Goal: Subscribe to service/newsletter

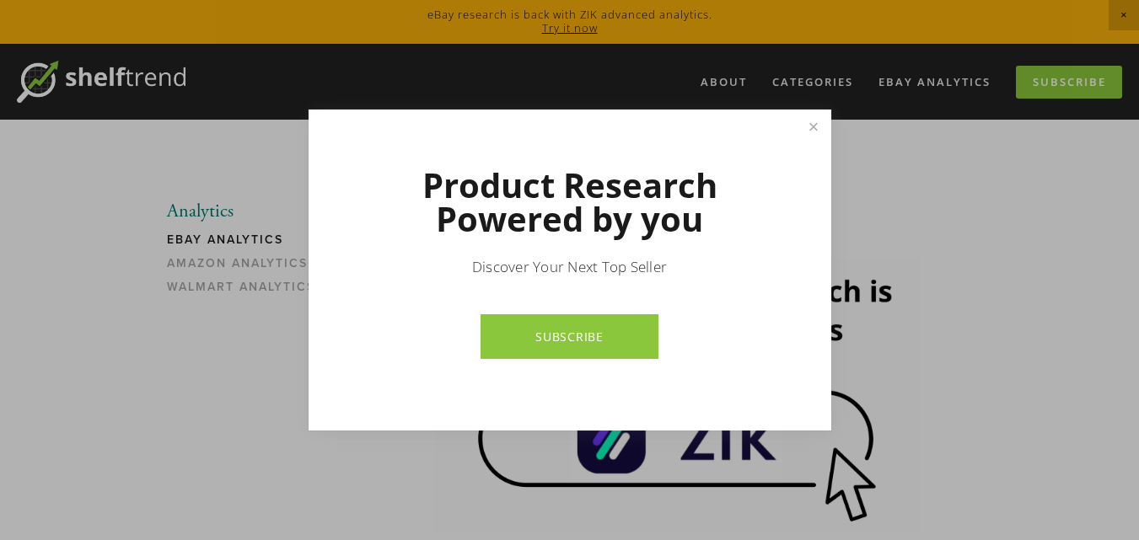
click at [561, 331] on link "SUBSCRIBE" at bounding box center [570, 336] width 178 height 45
drag, startPoint x: 814, startPoint y: 118, endPoint x: 806, endPoint y: 112, distance: 9.6
click at [813, 117] on link "Close" at bounding box center [813, 127] width 30 height 30
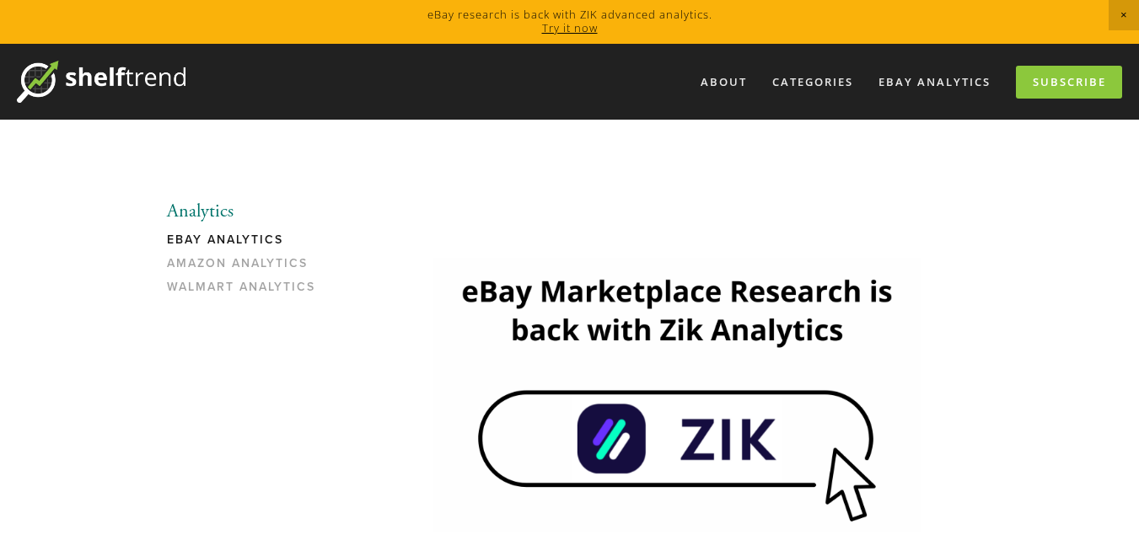
click at [262, 239] on link "eBay Analytics" at bounding box center [247, 245] width 161 height 24
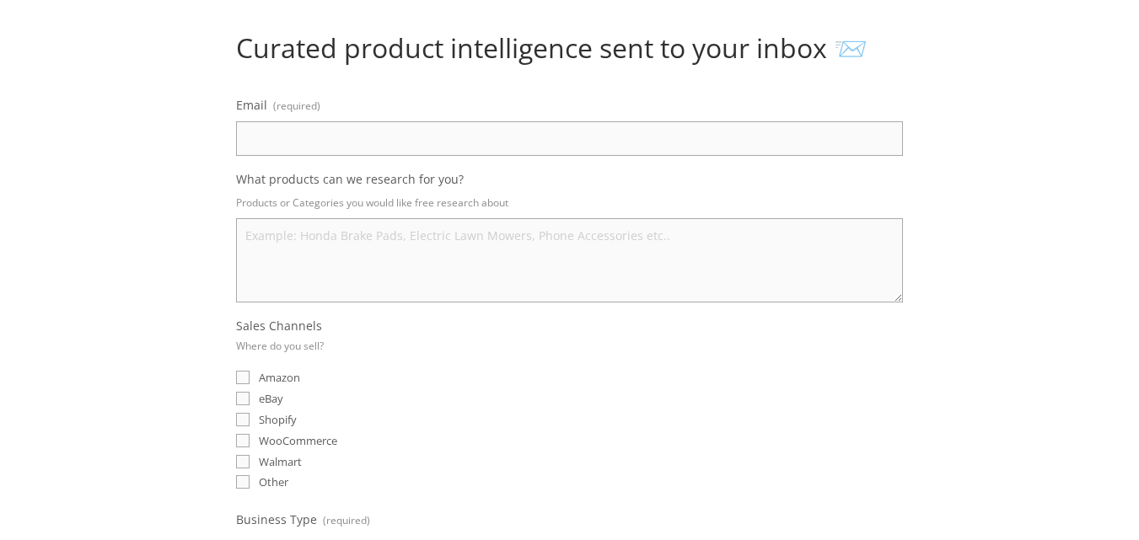
scroll to position [253, 0]
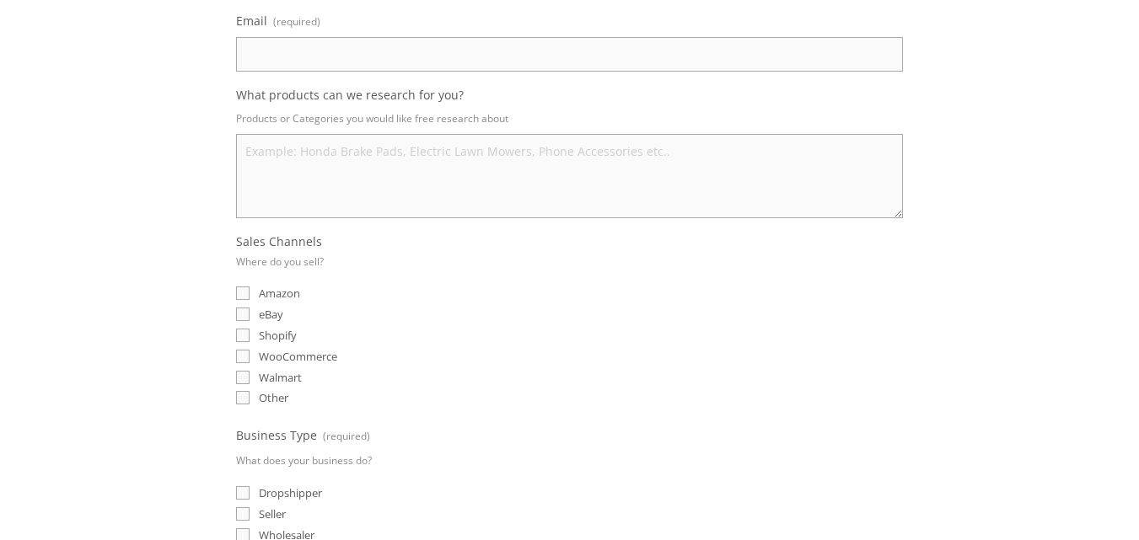
click at [240, 311] on input "eBay" at bounding box center [242, 314] width 13 height 13
checkbox input "true"
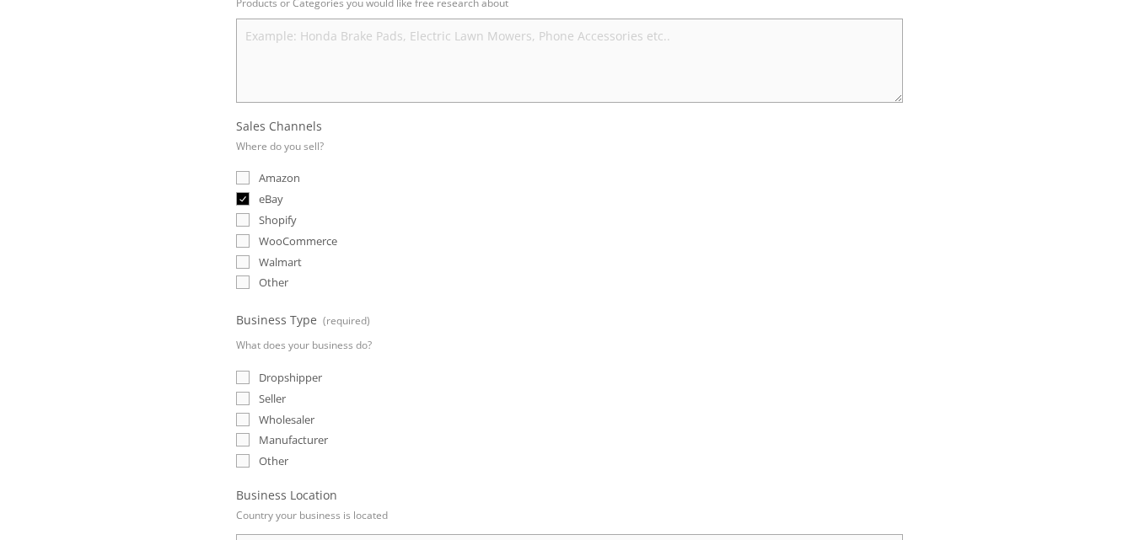
scroll to position [422, 0]
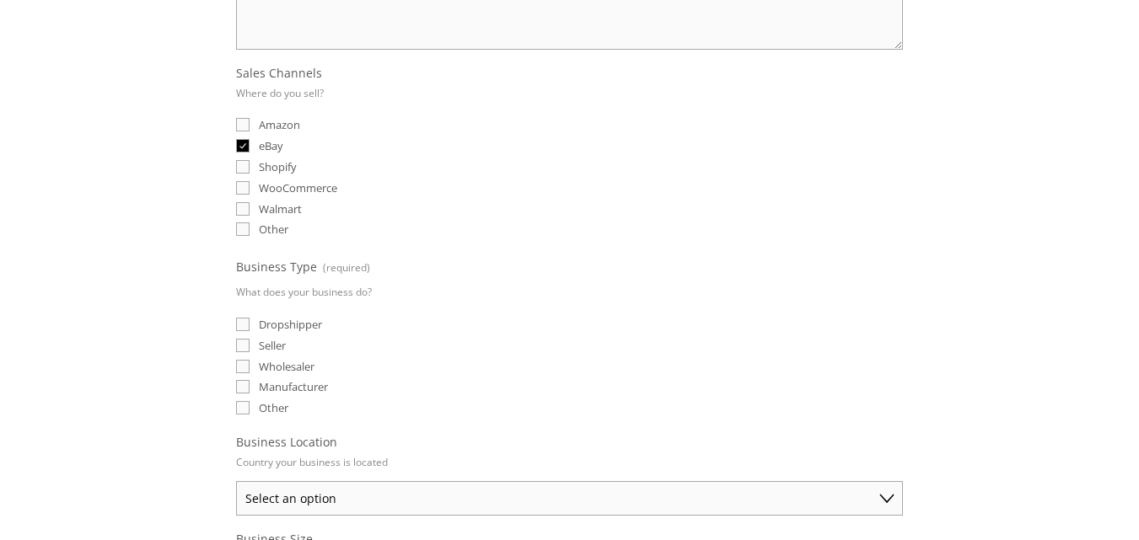
click at [246, 320] on input "Dropshipper" at bounding box center [242, 324] width 13 height 13
checkbox input "true"
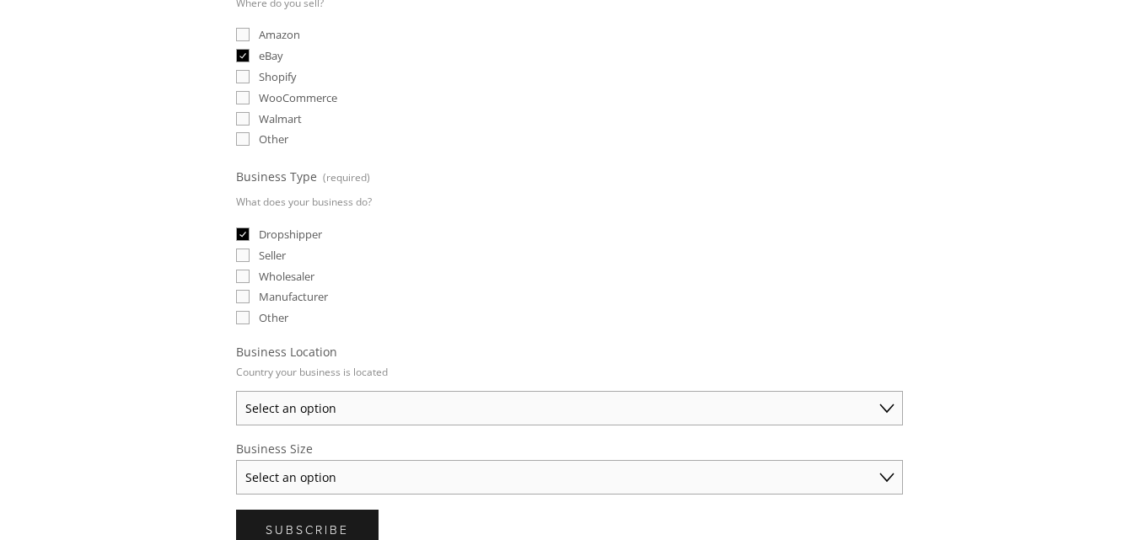
scroll to position [590, 0]
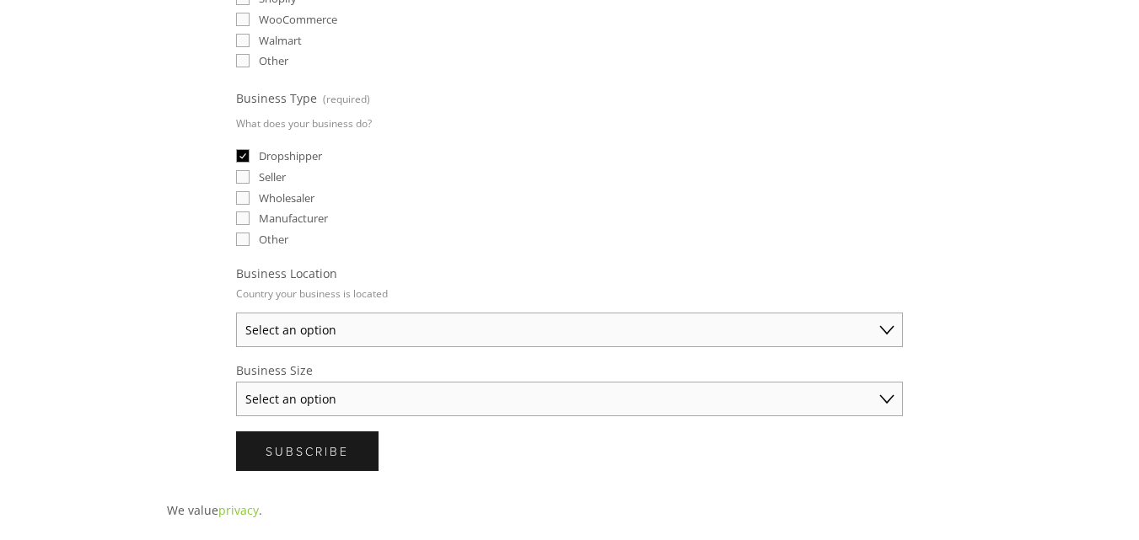
click at [277, 332] on select "Select an option Australia United States United Kingdom China Japan Germany Can…" at bounding box center [569, 330] width 667 height 35
select select "United States"
click at [236, 313] on select "Select an option Australia United States United Kingdom China Japan Germany Can…" at bounding box center [569, 330] width 667 height 35
click at [277, 395] on select "Select an option Solo Merchant (under $50K annual sales) Small Business ($50K -…" at bounding box center [569, 399] width 667 height 35
select select "Solo Merchant (under $50K annual sales)"
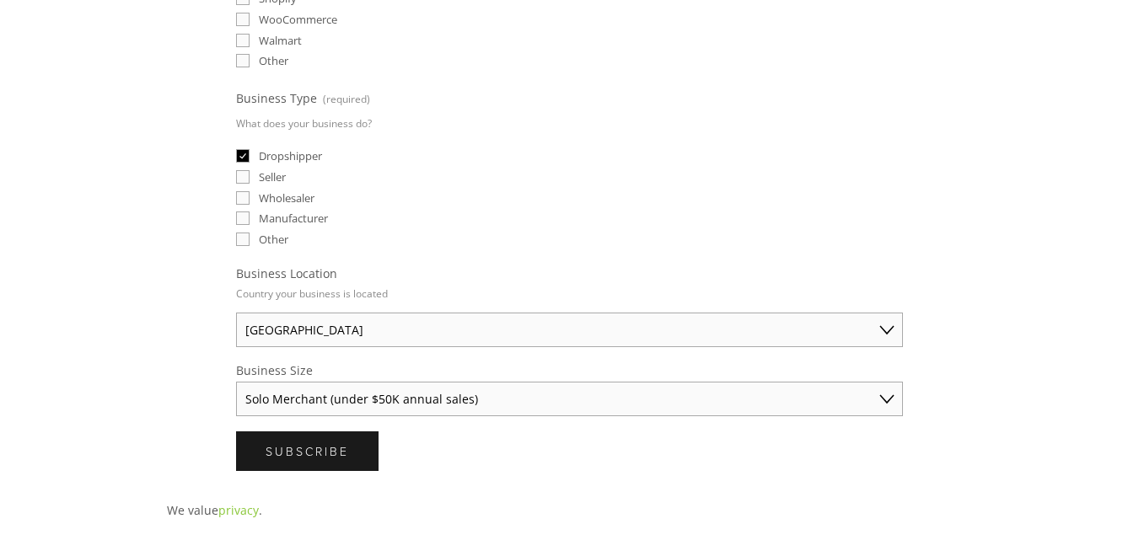
click at [236, 382] on select "Select an option Solo Merchant (under $50K annual sales) Small Business ($50K -…" at bounding box center [569, 399] width 667 height 35
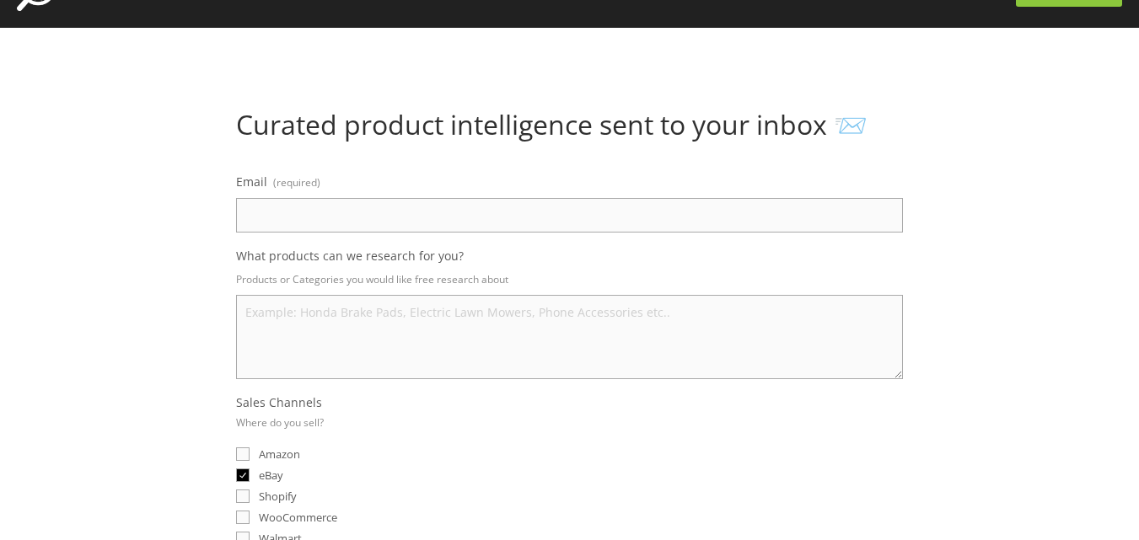
scroll to position [0, 0]
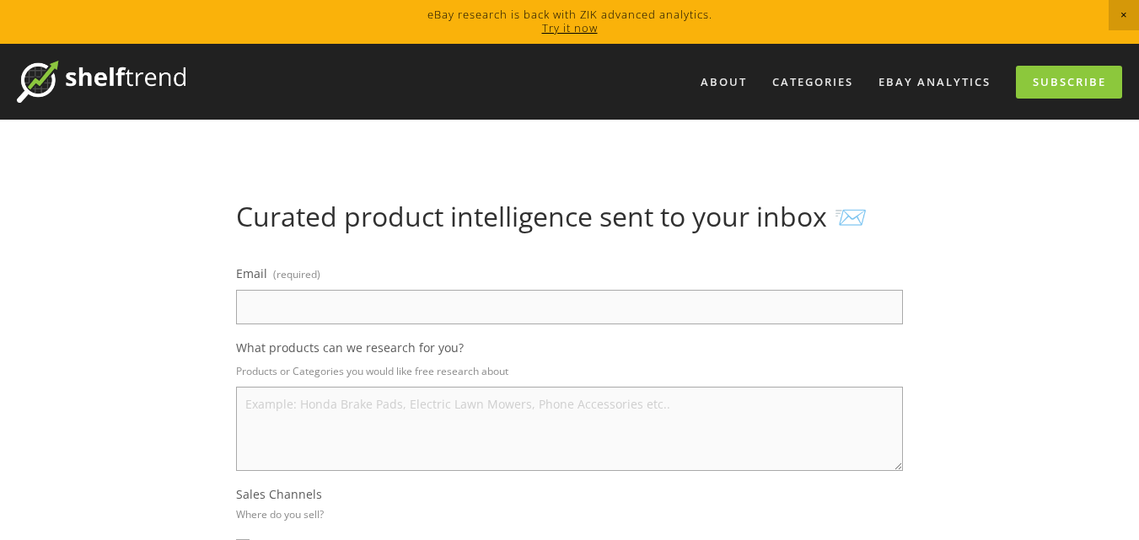
click at [280, 401] on textarea "What products can we research for you?" at bounding box center [569, 429] width 667 height 84
click at [309, 309] on input "Email (required)" at bounding box center [569, 307] width 667 height 35
type input "dovlatov.kamran.official@gmail.com"
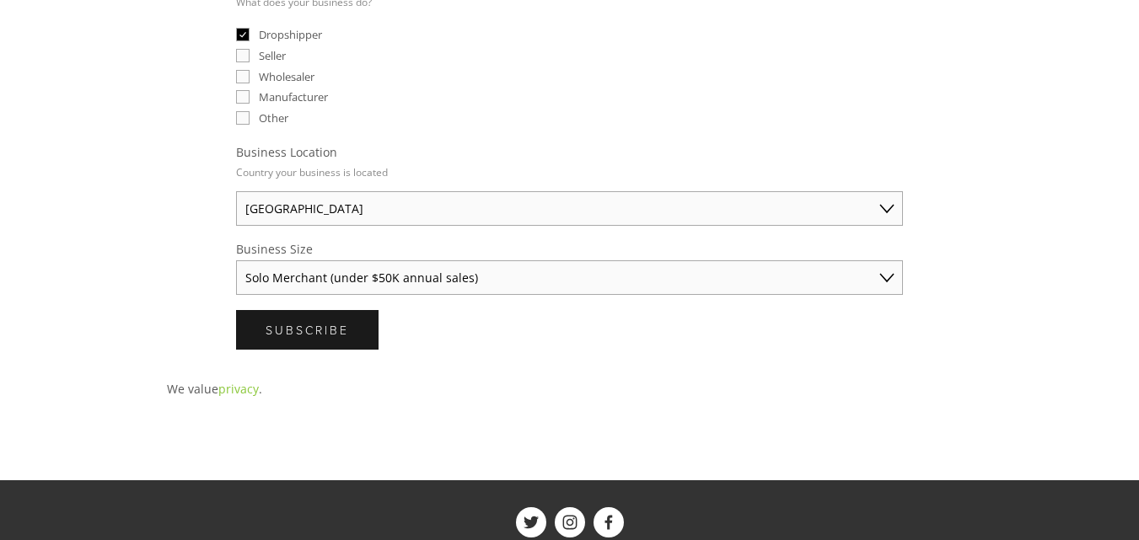
scroll to position [759, 0]
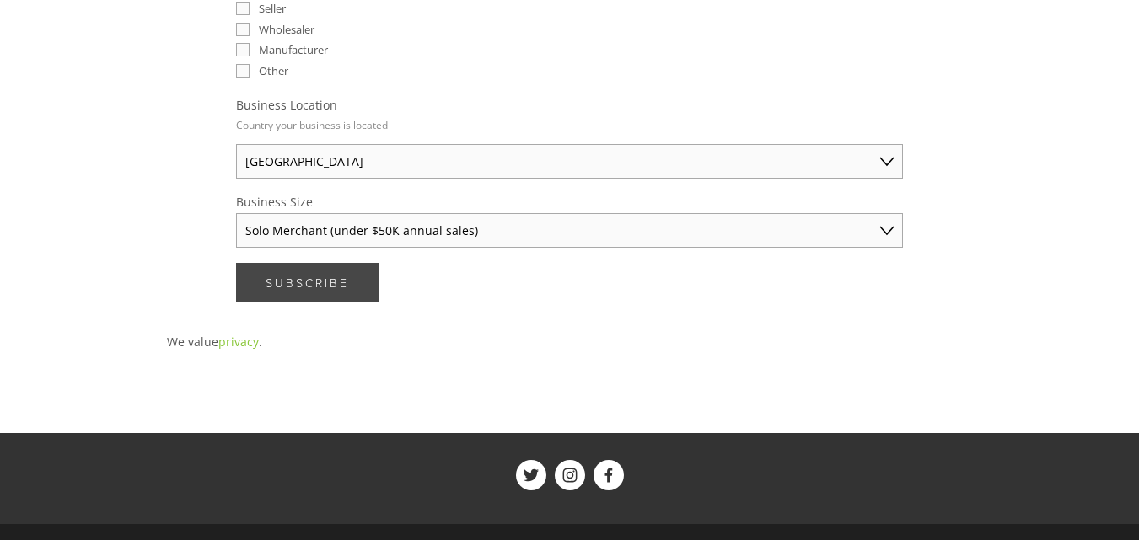
click at [316, 286] on span "Subscribe" at bounding box center [307, 283] width 83 height 16
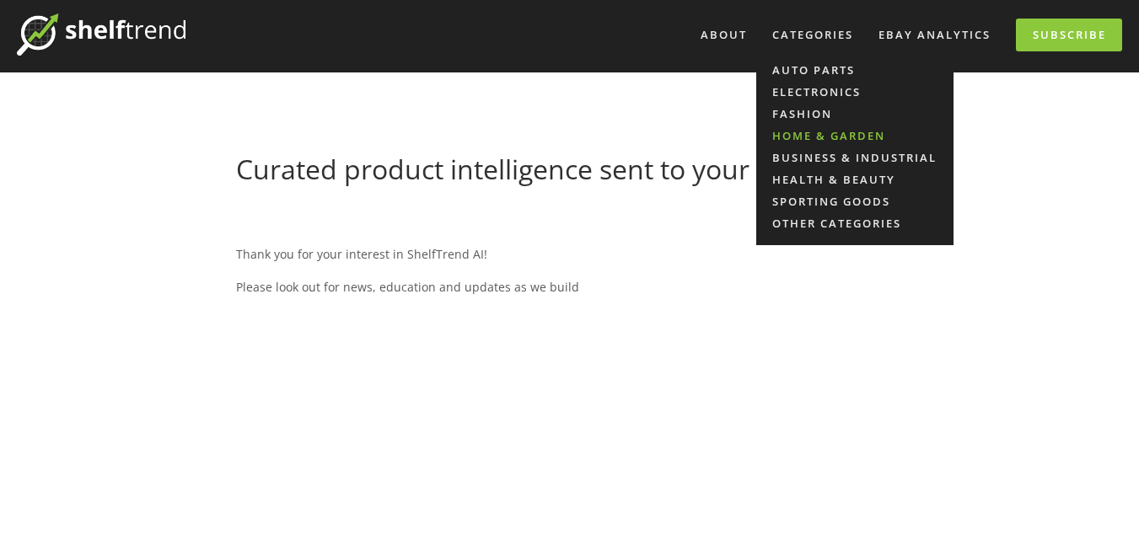
click at [828, 140] on link "Home & Garden" at bounding box center [854, 136] width 197 height 22
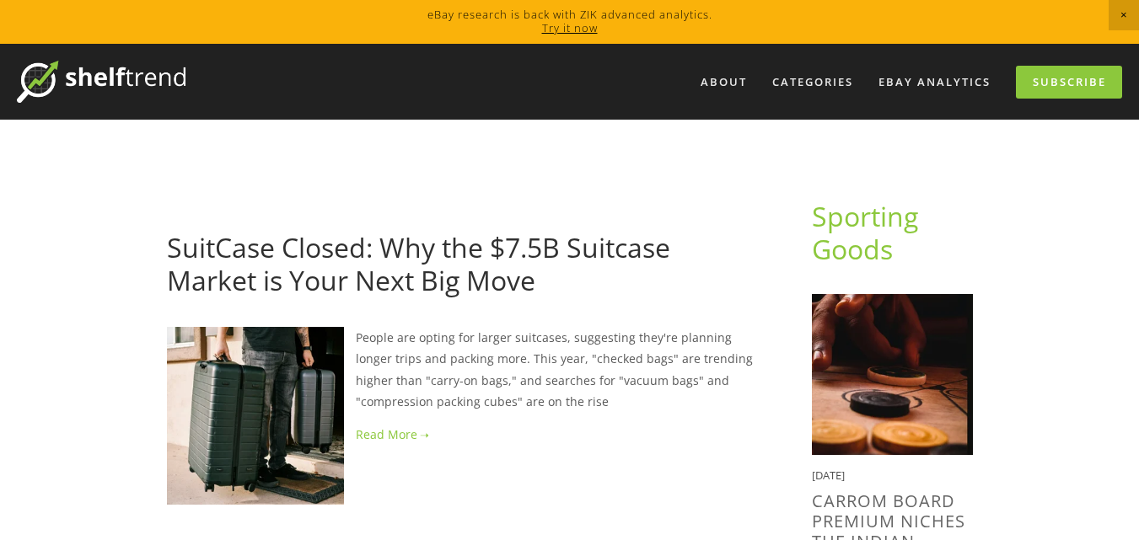
click at [184, 81] on img at bounding box center [101, 82] width 169 height 42
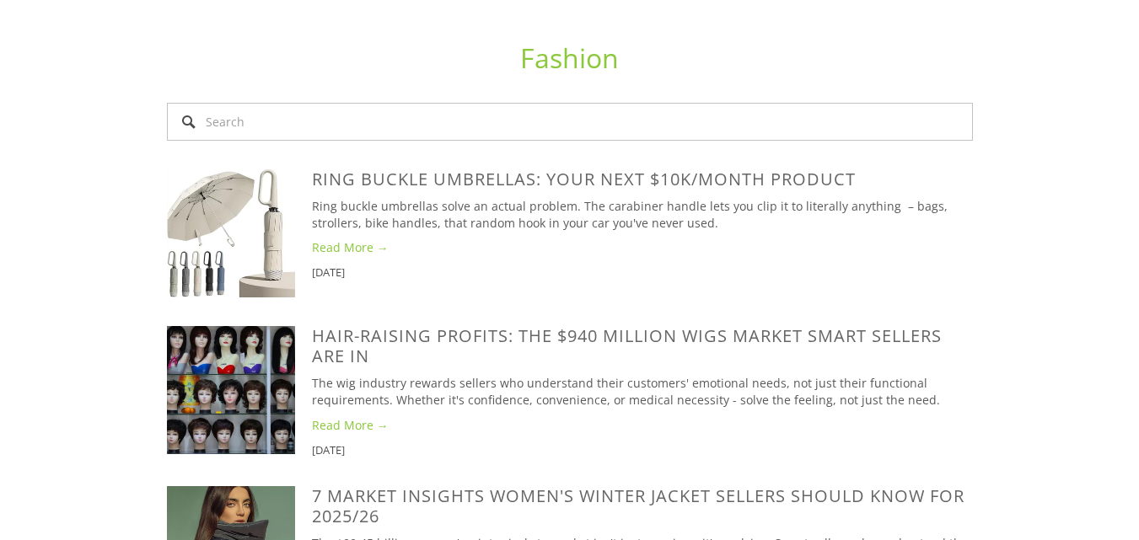
scroll to position [3035, 0]
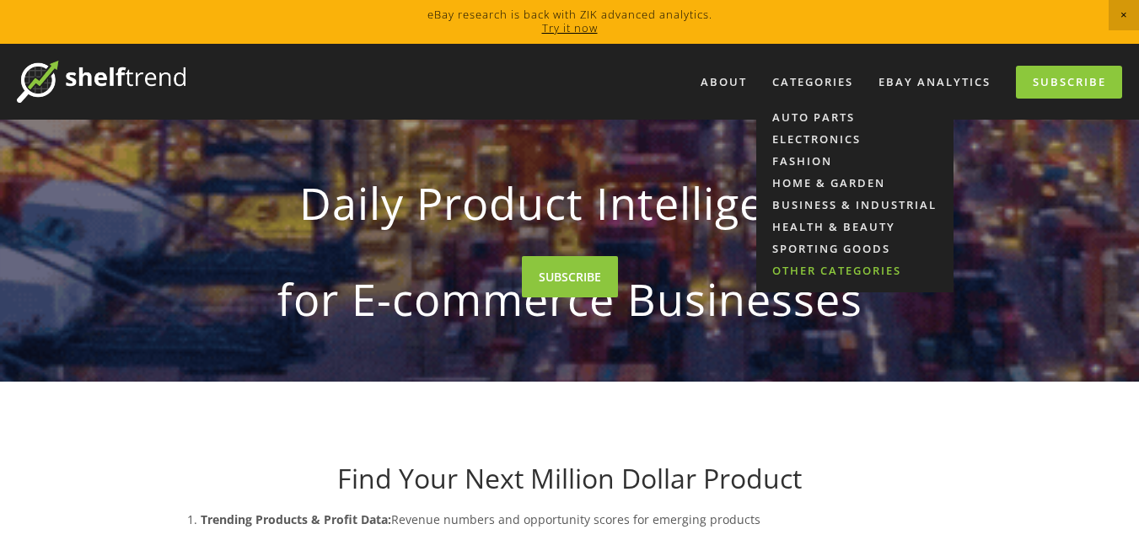
click at [835, 269] on link "Other Categories" at bounding box center [854, 271] width 197 height 22
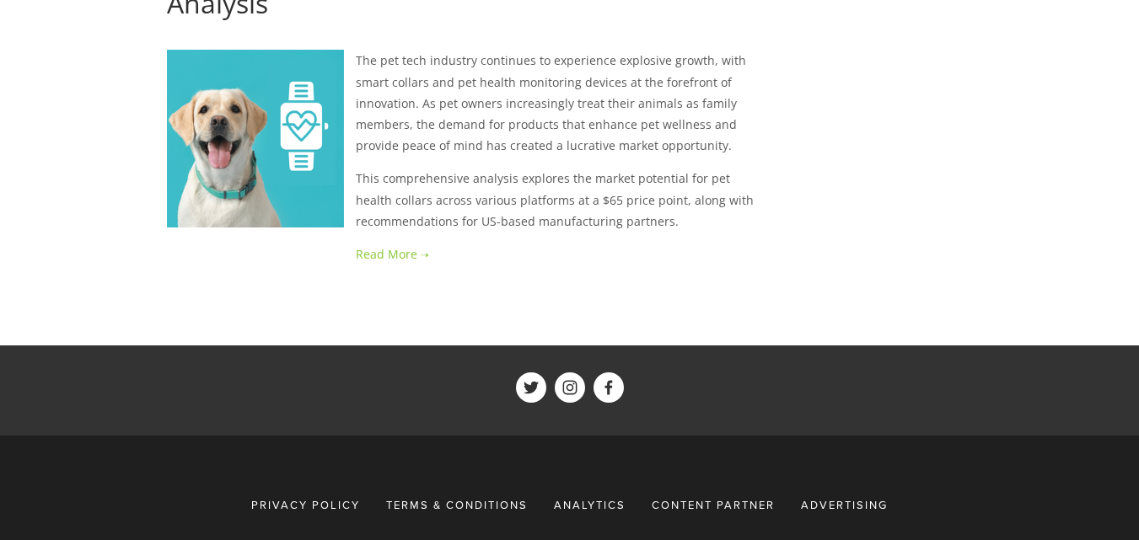
scroll to position [3198, 0]
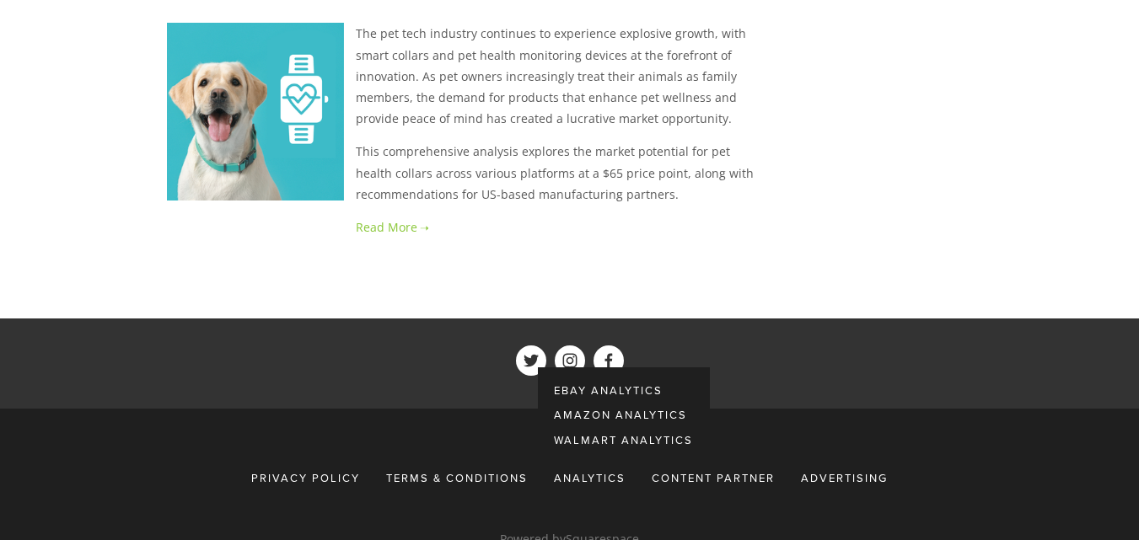
click at [604, 383] on span "eBay Analytics" at bounding box center [608, 390] width 109 height 15
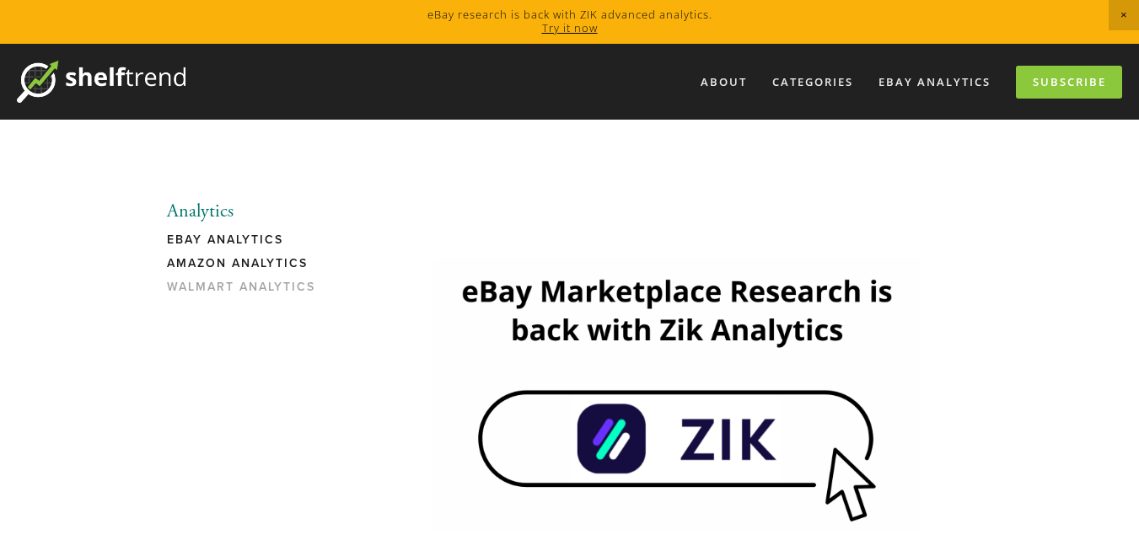
click at [245, 256] on link "Amazon Analytics" at bounding box center [247, 268] width 161 height 24
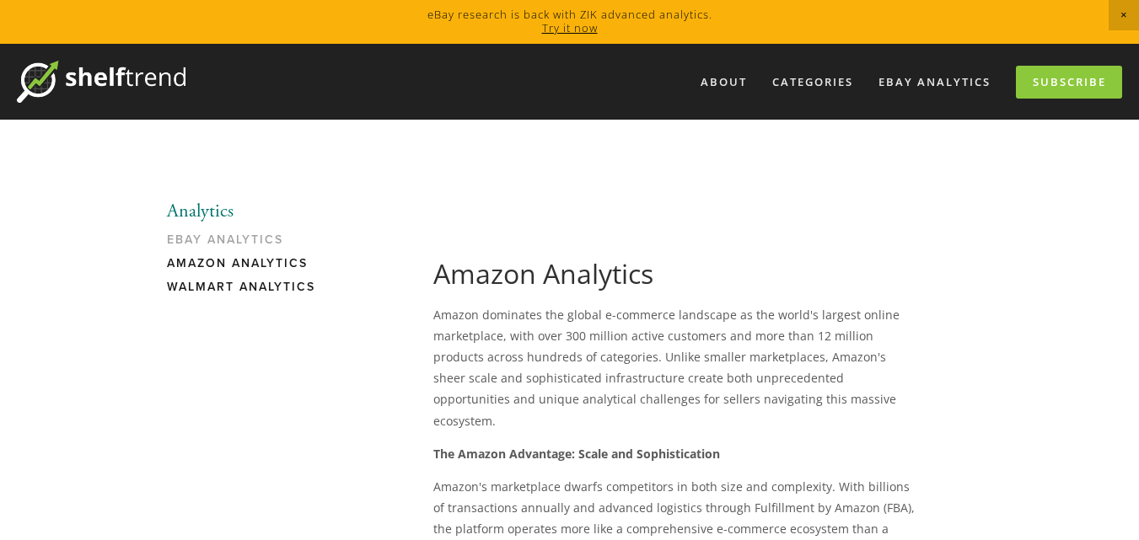
click at [248, 284] on link "Walmart Analytics" at bounding box center [247, 292] width 161 height 24
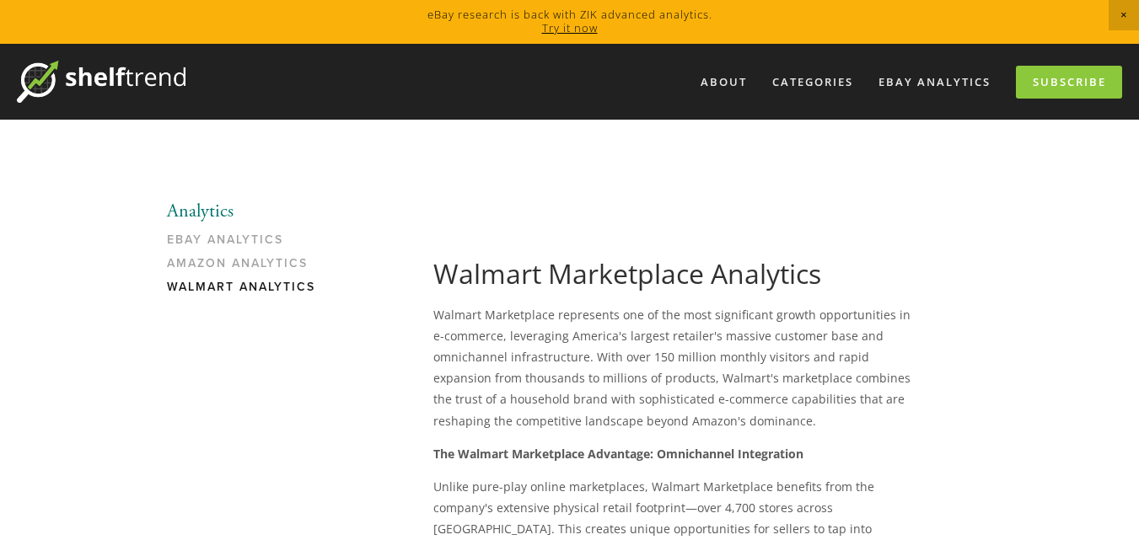
click at [131, 73] on img at bounding box center [101, 82] width 169 height 42
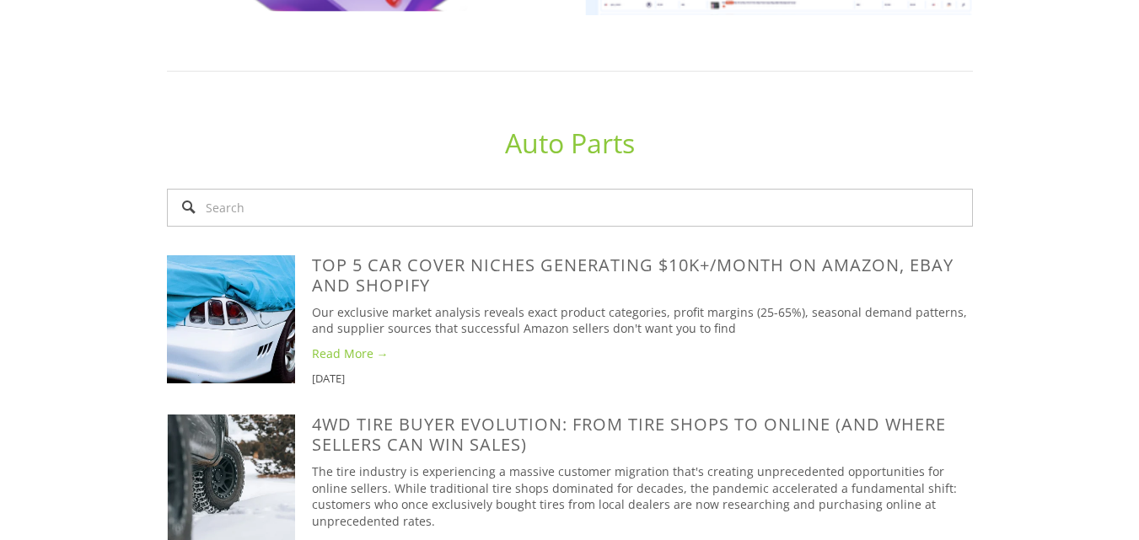
scroll to position [674, 0]
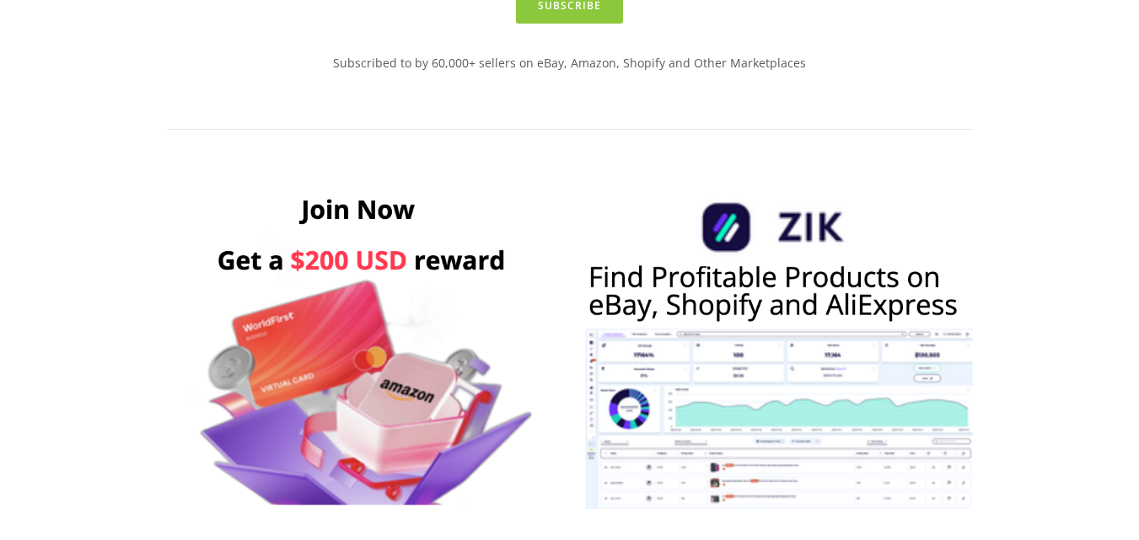
click at [363, 316] on img at bounding box center [361, 347] width 389 height 324
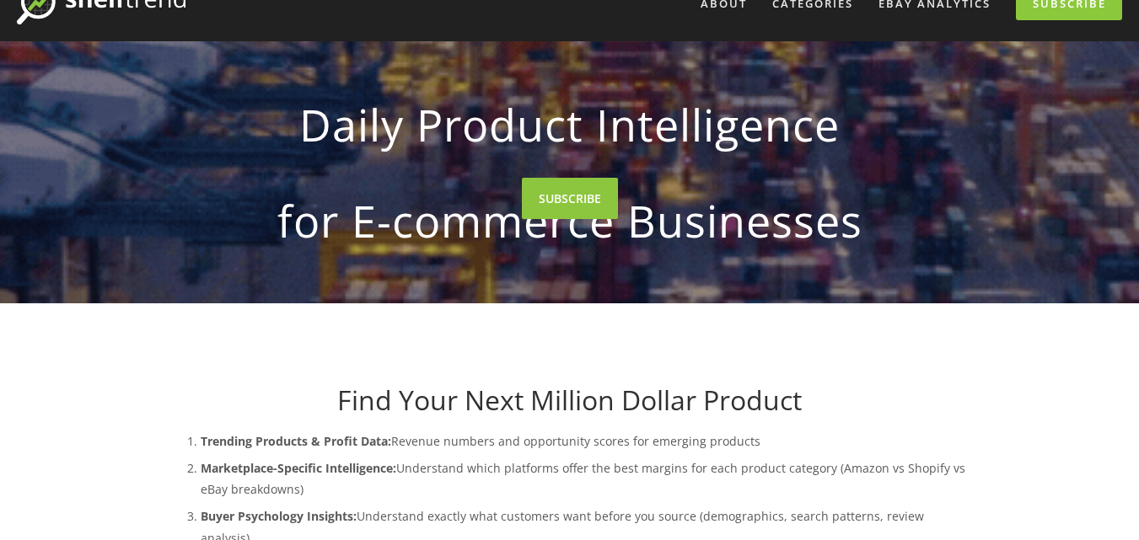
scroll to position [0, 0]
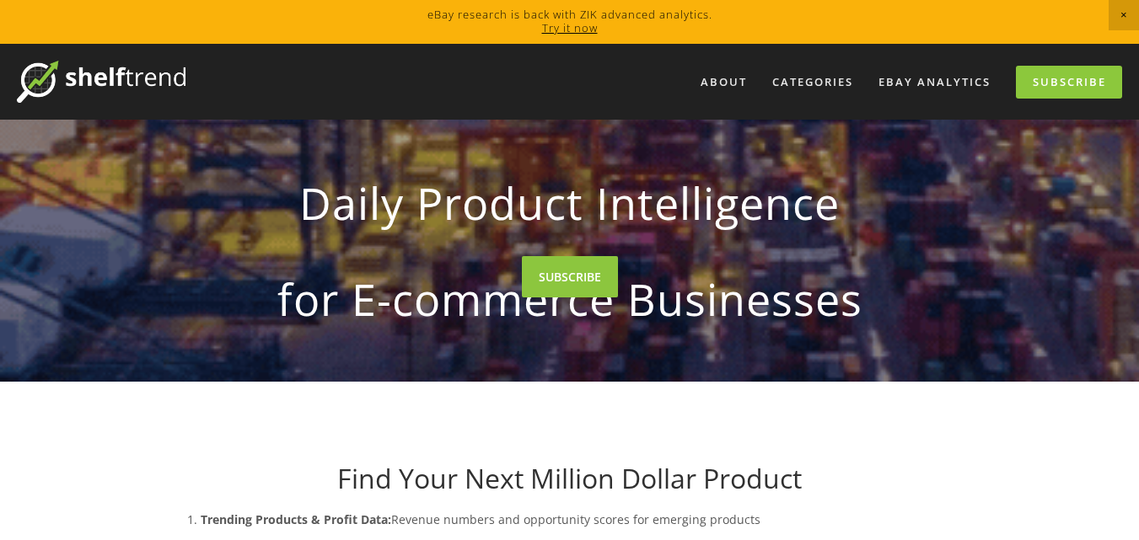
click at [1119, 16] on span "Close Announcement" at bounding box center [1124, 15] width 30 height 30
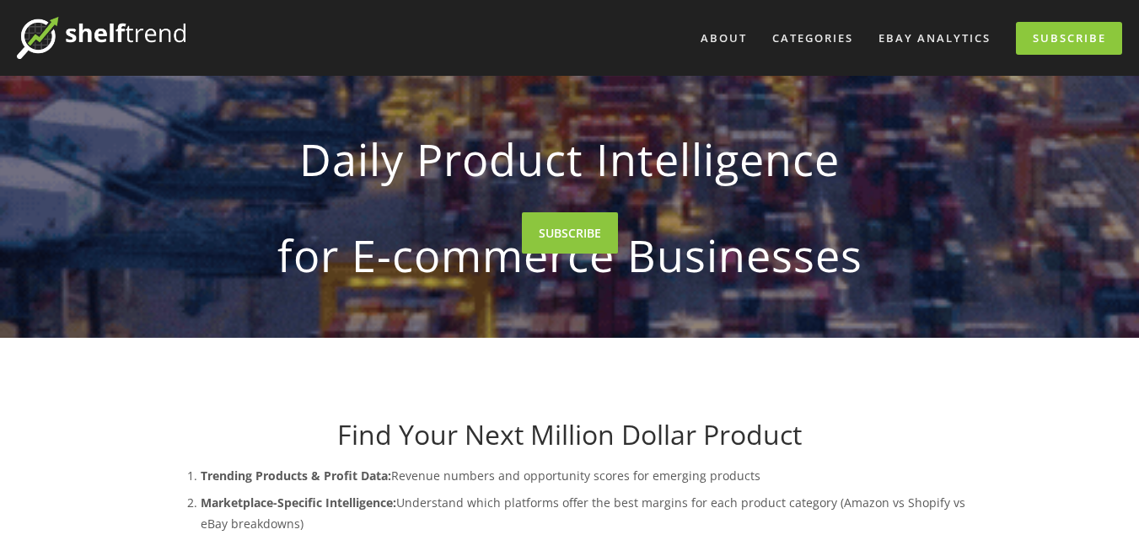
click at [591, 8] on div "About Categories Auto Parts Electronics Fashion Home & Garden" at bounding box center [569, 38] width 1105 height 76
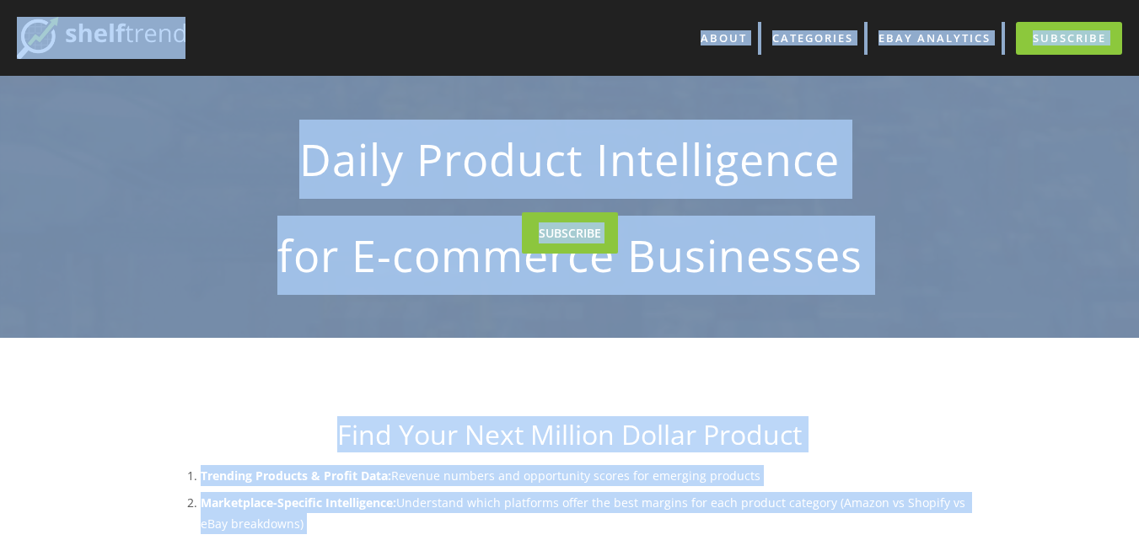
copy div "About Categories Auto Parts Electronics Fashion Home & Garden Business & Indust…"
